Goal: Check status: Check status

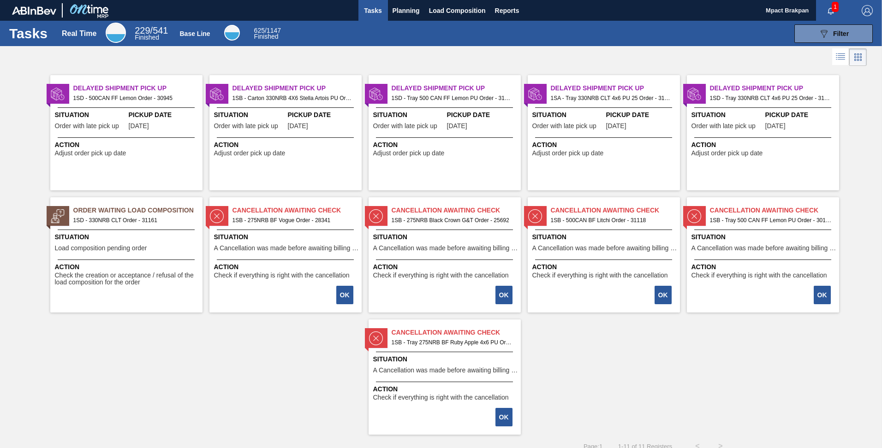
click at [829, 8] on icon "button" at bounding box center [830, 10] width 7 height 7
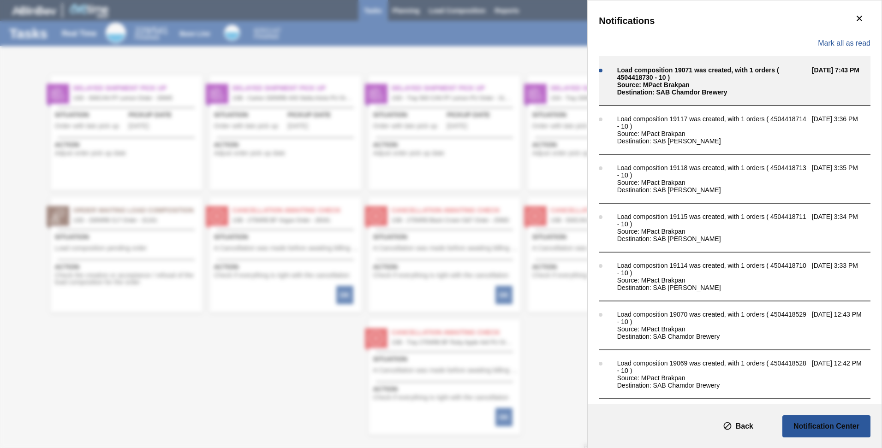
click at [673, 74] on div "Load composition 19071 was created, with 1 orders ( 4504418730 - 10 )" at bounding box center [712, 73] width 190 height 15
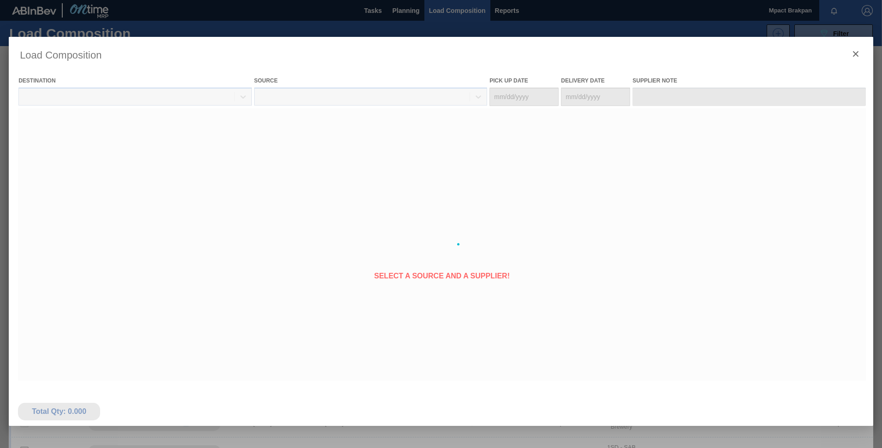
type Date "[DATE]"
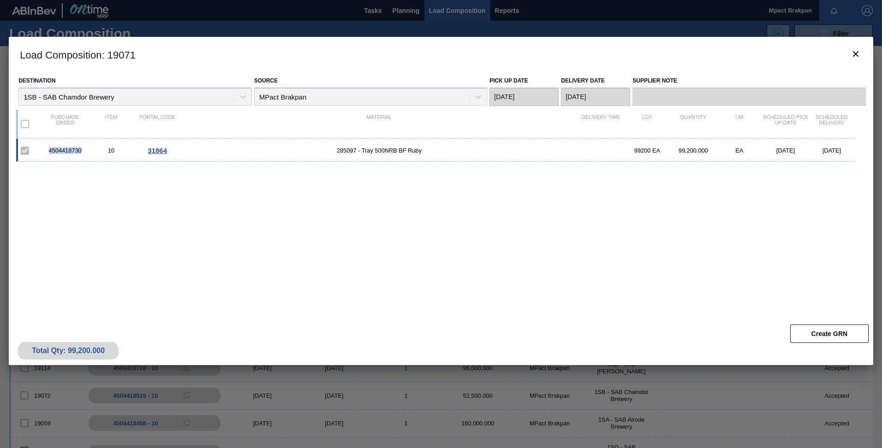
drag, startPoint x: 83, startPoint y: 152, endPoint x: 49, endPoint y: 152, distance: 33.7
click at [49, 152] on div "4504418730" at bounding box center [65, 150] width 46 height 7
copy div "4504418730"
click at [858, 54] on icon "botão de ícone" at bounding box center [855, 53] width 11 height 11
